Goal: Transaction & Acquisition: Obtain resource

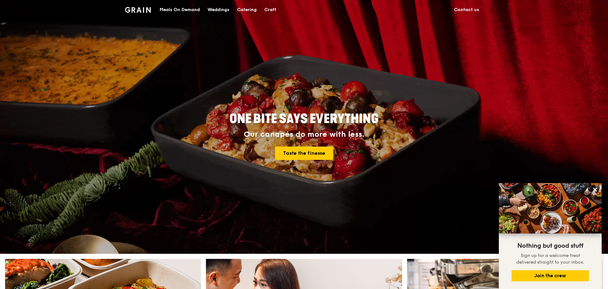
click at [190, 10] on div "Meals On Demand" at bounding box center [180, 9] width 40 height 19
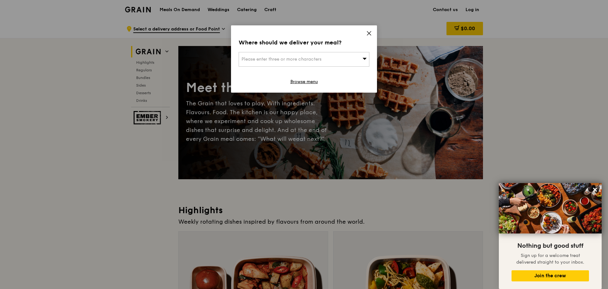
click at [360, 55] on div "Please enter three or more characters" at bounding box center [304, 59] width 131 height 15
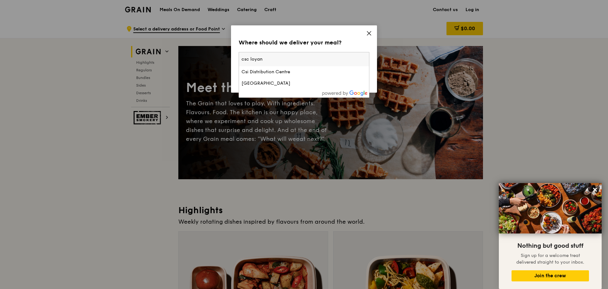
type input "csc loyang"
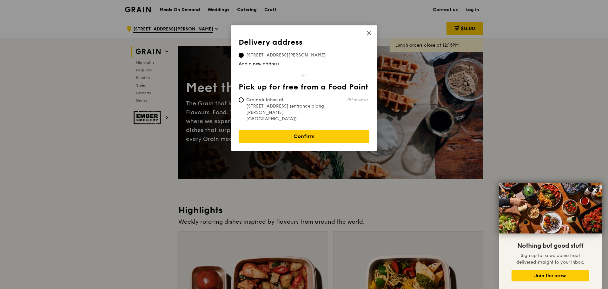
click at [368, 35] on icon at bounding box center [369, 33] width 6 height 6
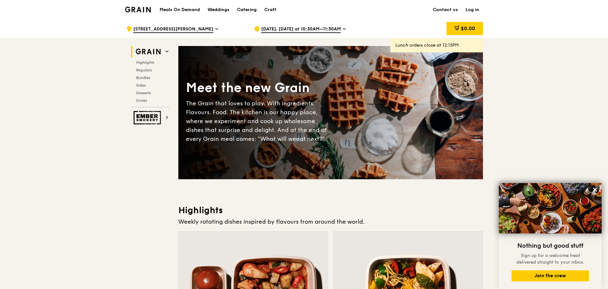
click at [167, 30] on span "[STREET_ADDRESS][PERSON_NAME]" at bounding box center [173, 29] width 80 height 7
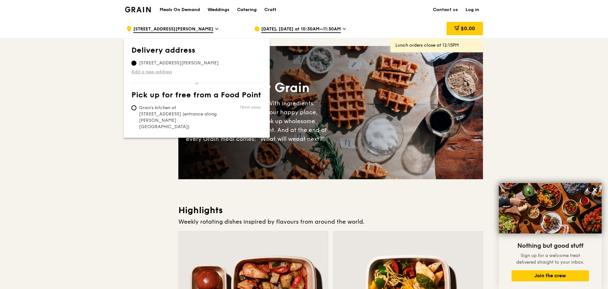
click at [168, 74] on link "Add a new address" at bounding box center [196, 72] width 131 height 6
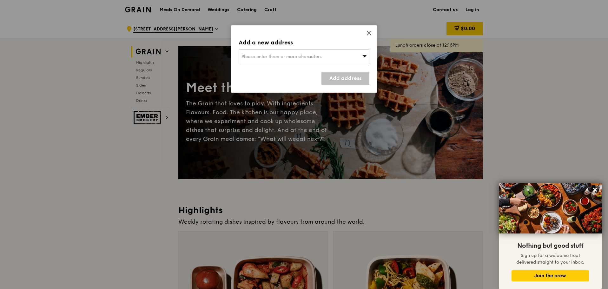
click at [271, 61] on div "Please enter three or more characters" at bounding box center [304, 56] width 131 height 15
click at [301, 55] on input "search" at bounding box center [304, 57] width 130 height 14
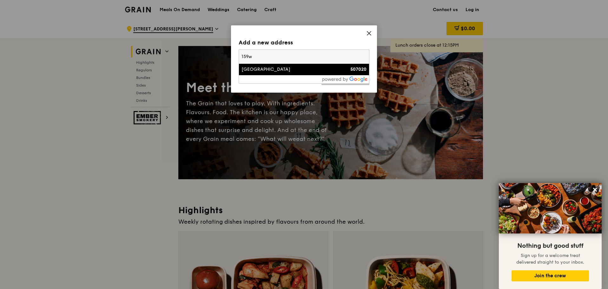
type input "159w"
click at [300, 69] on div "[GEOGRAPHIC_DATA]" at bounding box center [288, 69] width 94 height 6
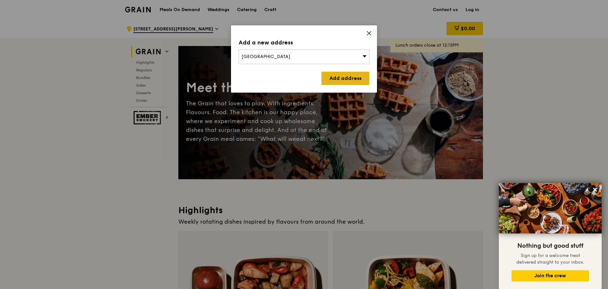
click at [340, 82] on link "Add address" at bounding box center [345, 78] width 48 height 13
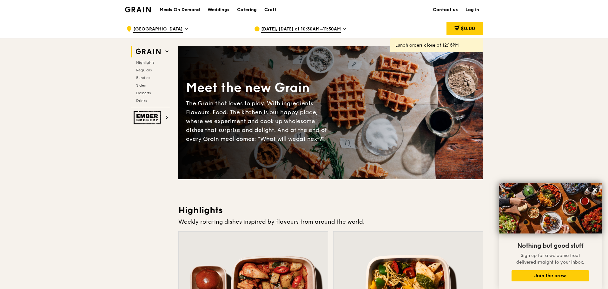
click at [329, 29] on span "[DATE], [DATE] at 10:30AM–11:30AM" at bounding box center [301, 29] width 80 height 7
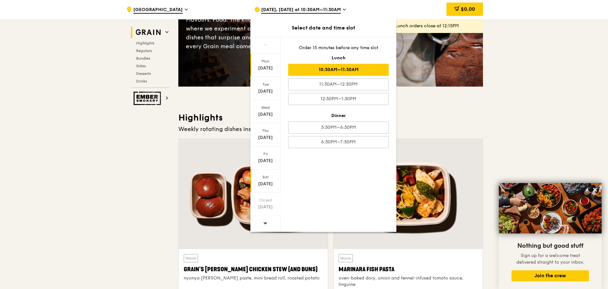
scroll to position [95, 0]
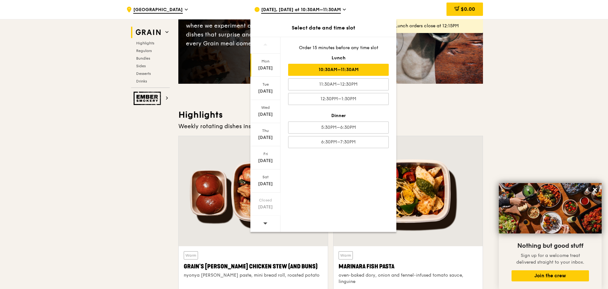
click at [270, 221] on div at bounding box center [265, 224] width 30 height 16
click at [265, 141] on div "[DATE]" at bounding box center [265, 137] width 28 height 6
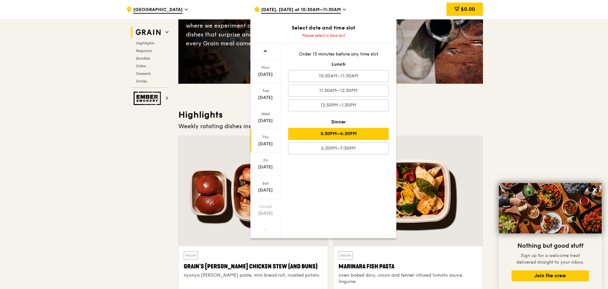
click at [314, 139] on div "5:30PM–6:30PM" at bounding box center [338, 134] width 101 height 12
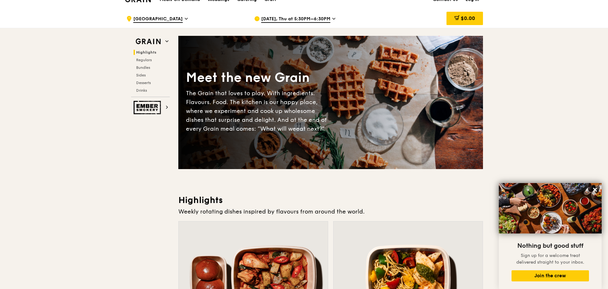
scroll to position [0, 0]
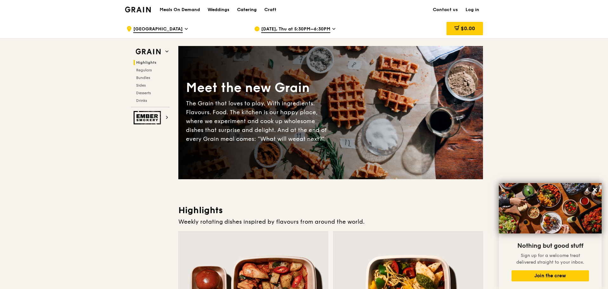
click at [245, 7] on div "Catering" at bounding box center [247, 9] width 20 height 19
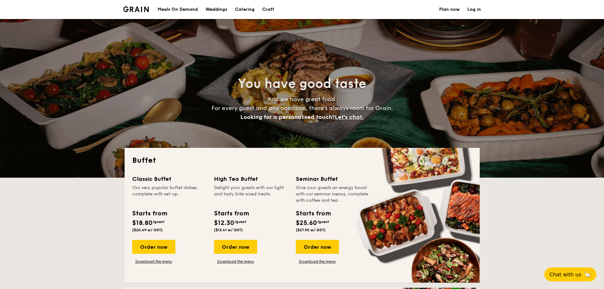
select select
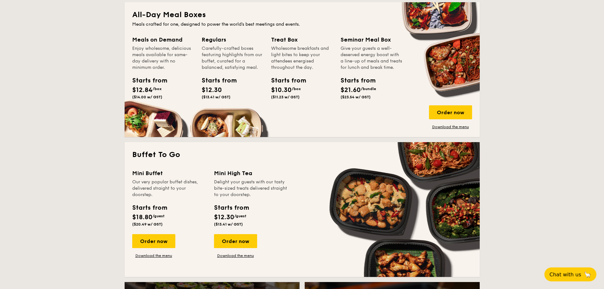
scroll to position [317, 0]
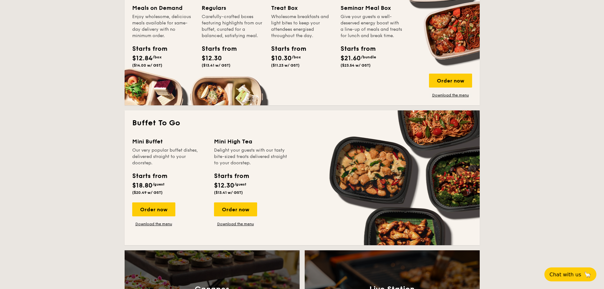
click at [157, 144] on div "Mini Buffet" at bounding box center [169, 141] width 74 height 9
click at [157, 225] on link "Download the menu" at bounding box center [153, 223] width 43 height 5
